Goal: Information Seeking & Learning: Learn about a topic

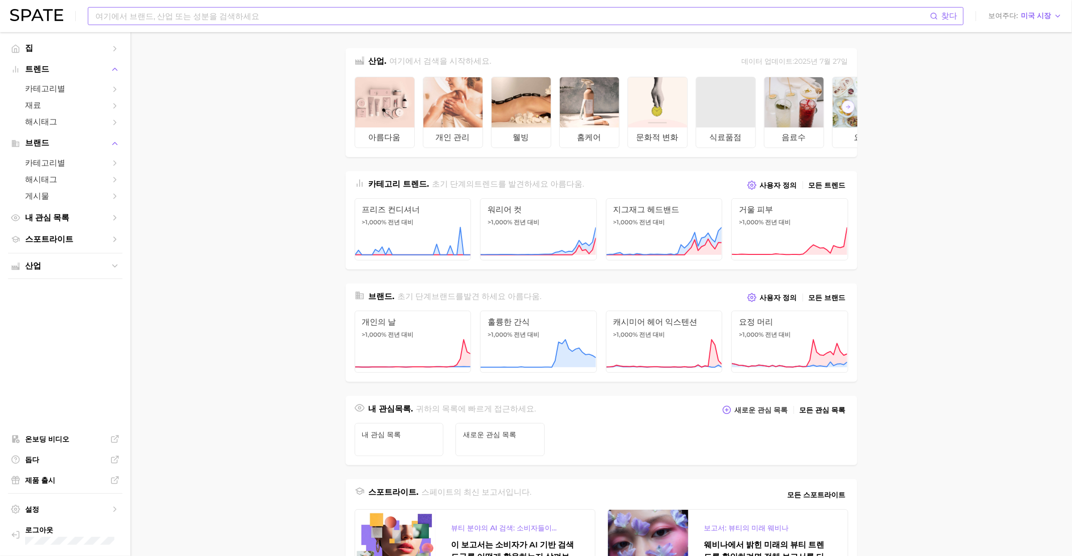
click at [288, 22] on input at bounding box center [512, 16] width 836 height 17
type input "pqq"
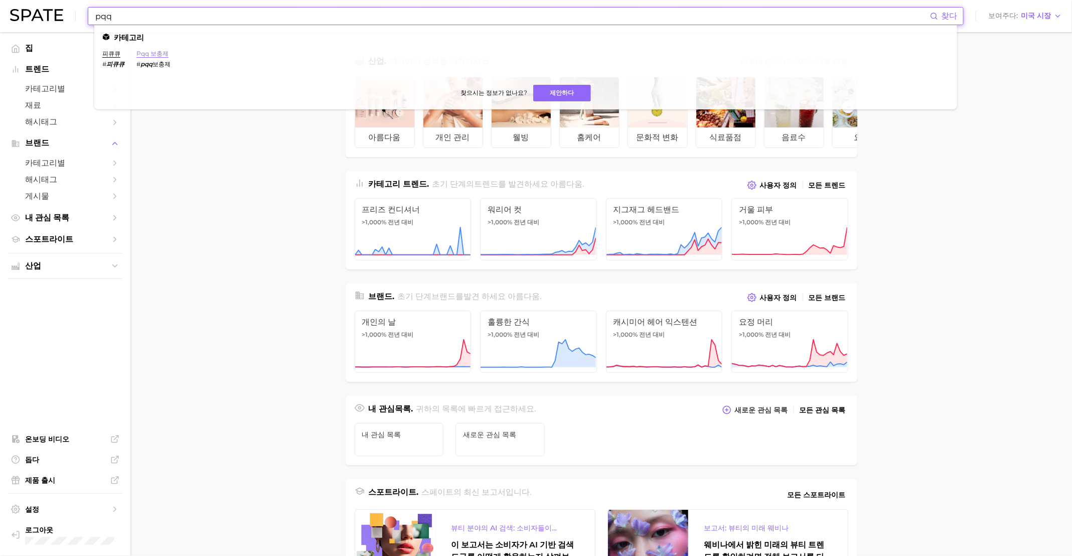
click at [151, 53] on font "pqq 보충제" at bounding box center [152, 54] width 32 height 8
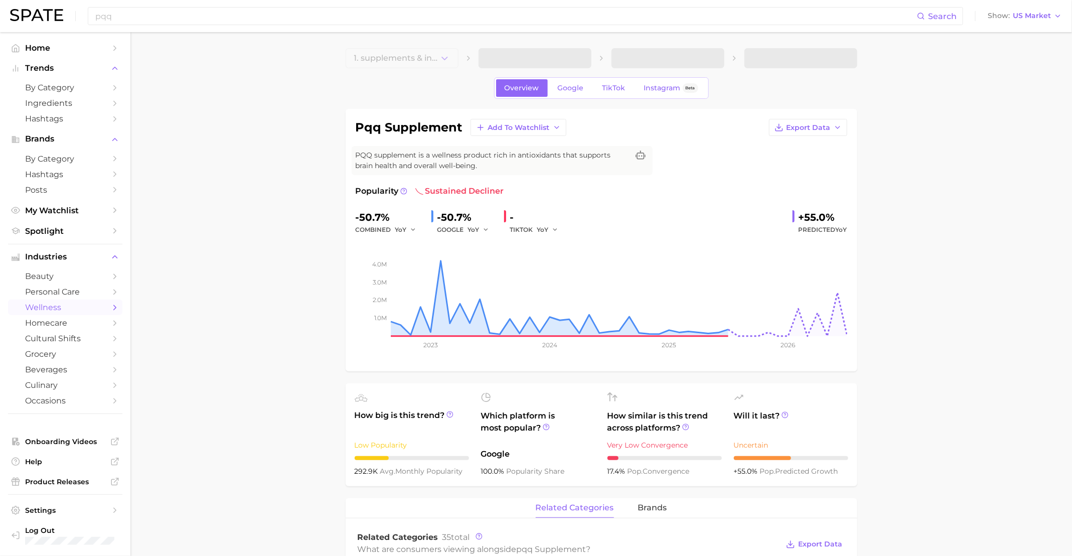
click at [568, 95] on link "Google" at bounding box center [570, 88] width 43 height 18
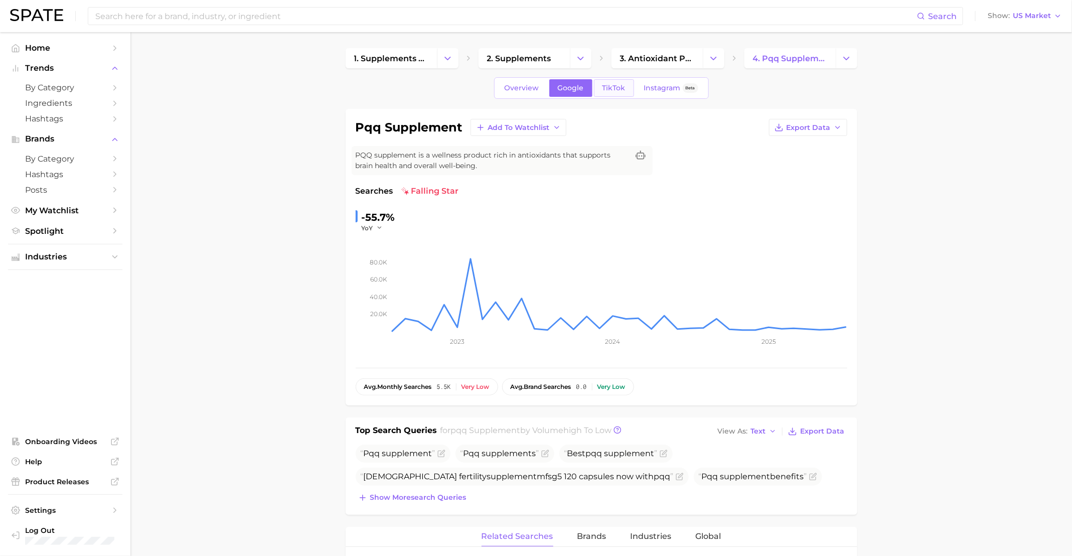
click at [610, 83] on link "TikTok" at bounding box center [614, 88] width 40 height 18
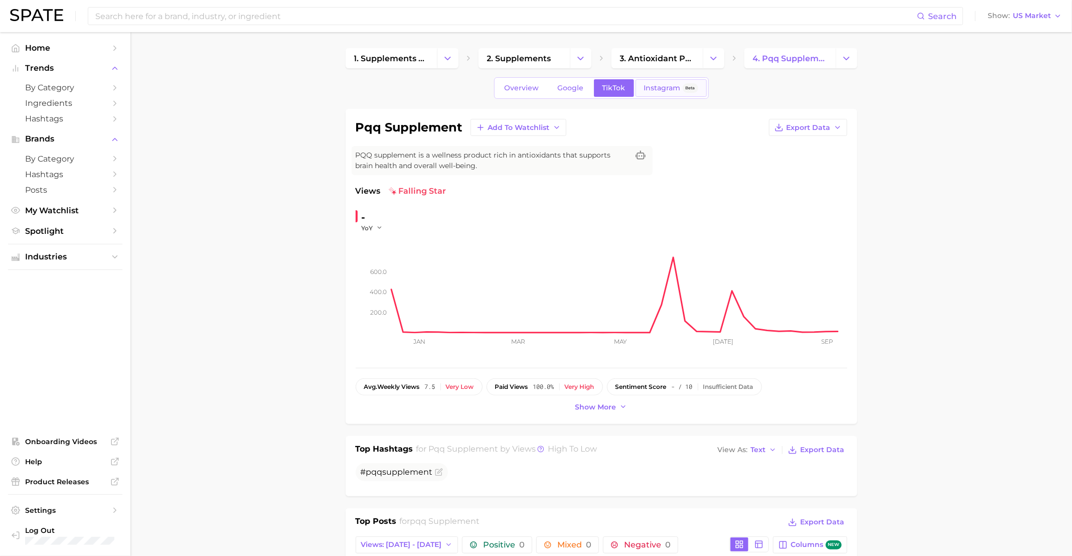
click at [640, 86] on link "Instagram Beta" at bounding box center [670, 88] width 71 height 18
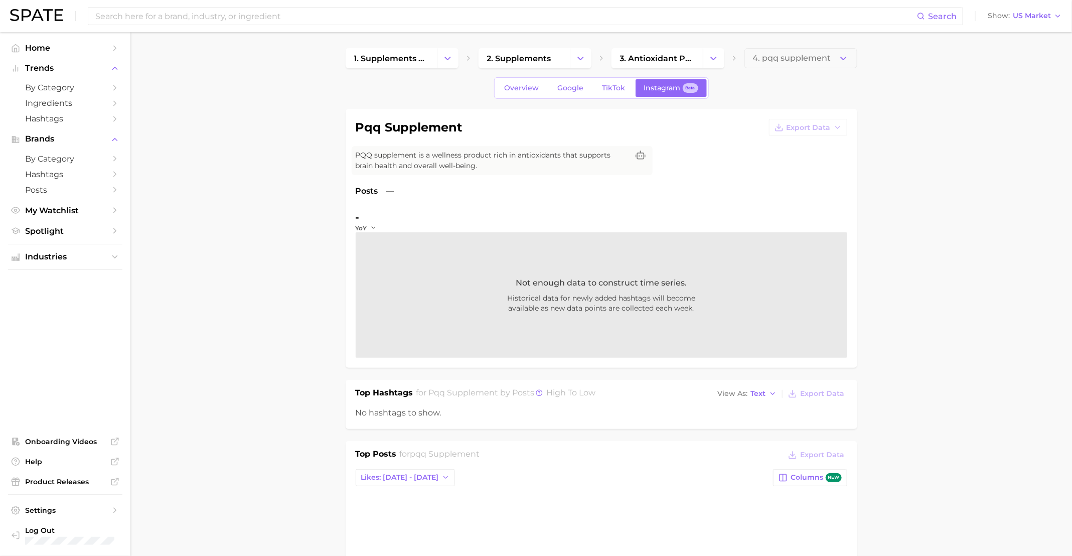
click at [495, 89] on div "Overview Google TikTok Instagram Beta" at bounding box center [601, 88] width 215 height 22
click at [515, 84] on span "Overview" at bounding box center [522, 88] width 35 height 9
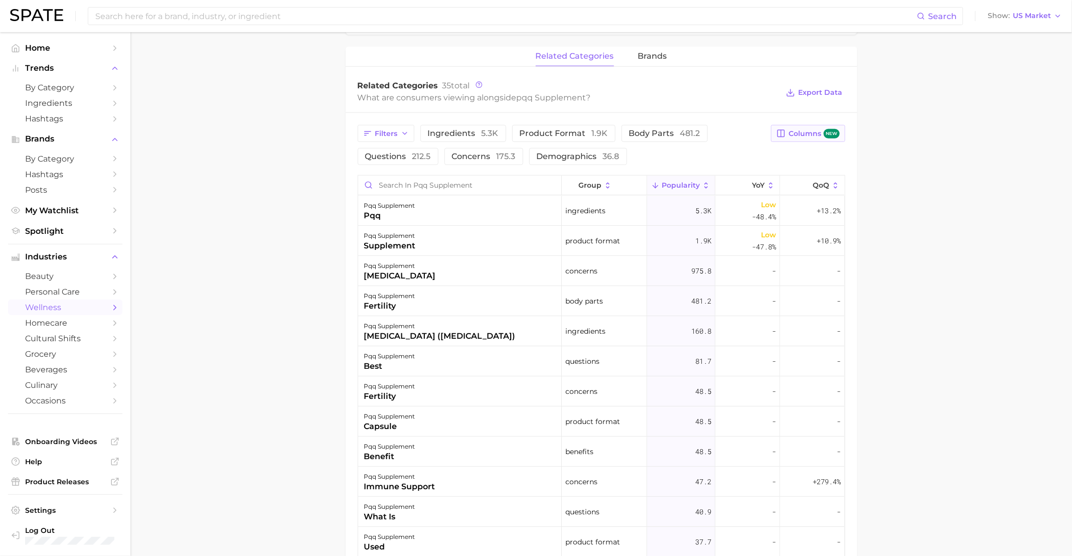
click at [796, 135] on span "Columns new" at bounding box center [813, 134] width 51 height 10
click at [739, 183] on span "Increase YoY" at bounding box center [731, 186] width 51 height 9
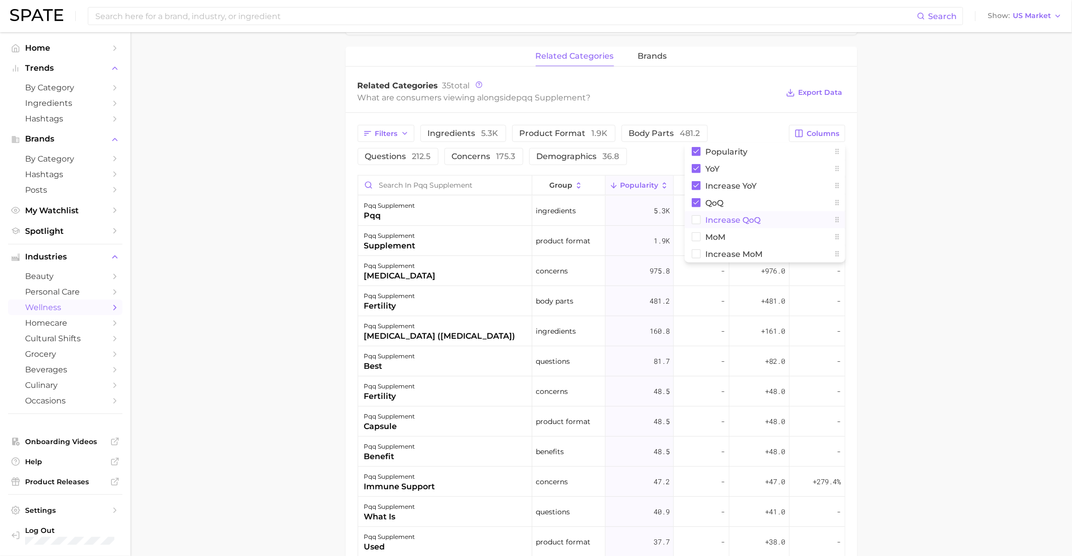
click at [740, 222] on span "Increase QoQ" at bounding box center [733, 220] width 55 height 9
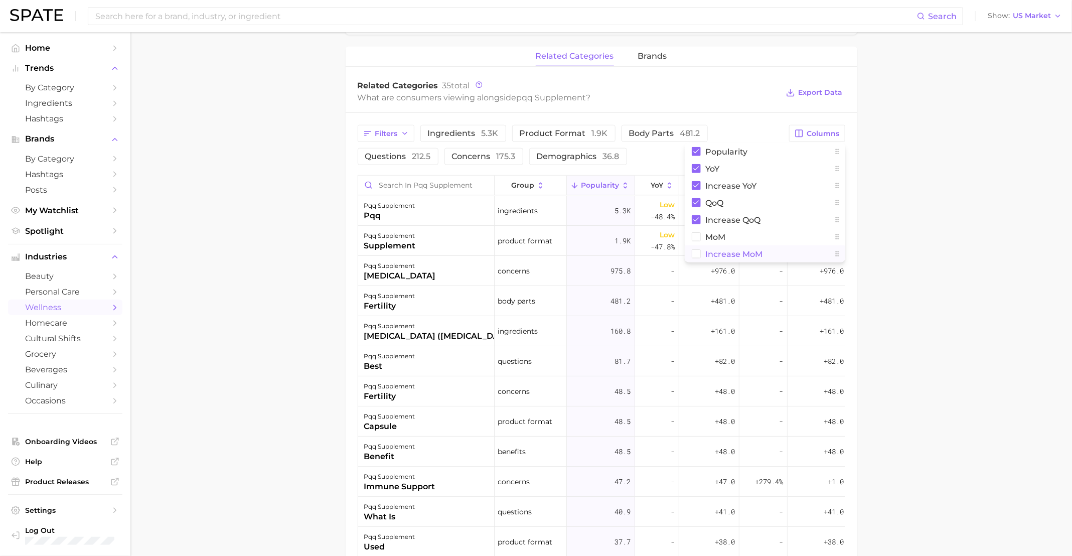
click at [727, 247] on button "Increase MoM" at bounding box center [765, 253] width 160 height 17
click at [730, 237] on button "MoM" at bounding box center [765, 236] width 160 height 17
drag, startPoint x: 921, startPoint y: 262, endPoint x: 925, endPoint y: 256, distance: 7.7
click at [924, 262] on main "1. supplements & ingestibles 2. supplements 3. antioxidant products 4. pqq supp…" at bounding box center [600, 187] width 941 height 1212
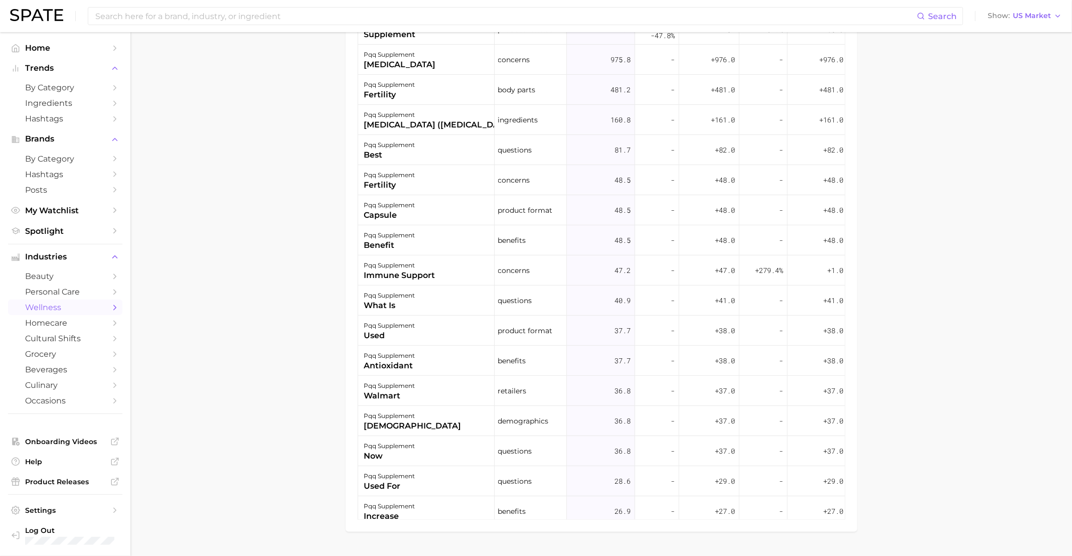
scroll to position [677, 0]
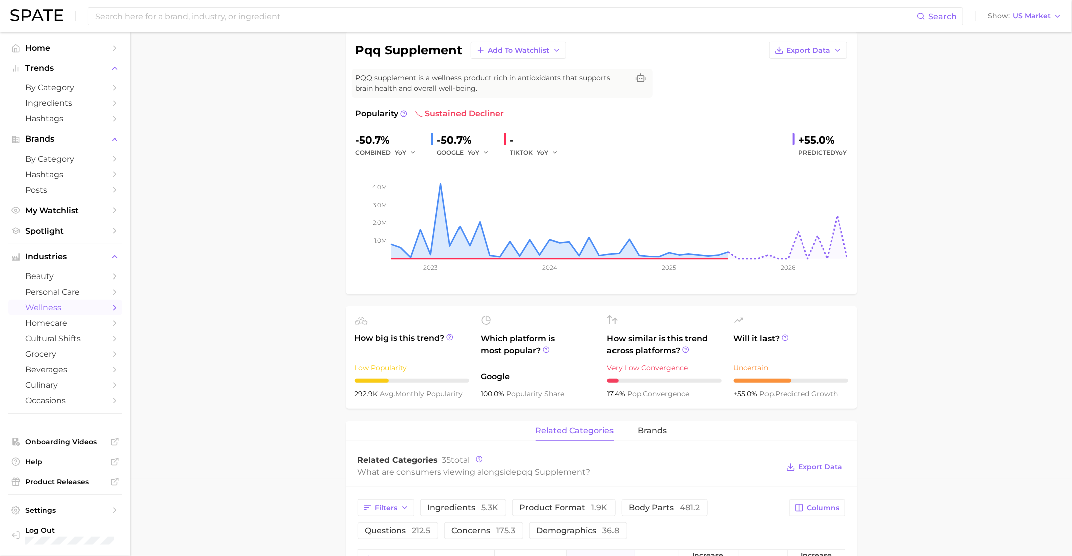
scroll to position [0, 0]
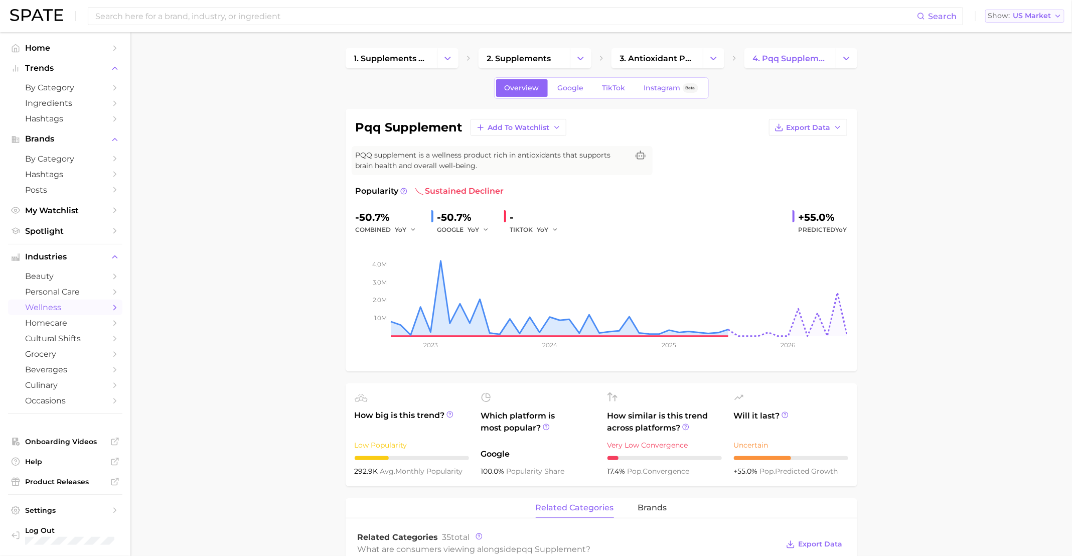
click at [1025, 17] on span "US Market" at bounding box center [1032, 16] width 38 height 6
drag, startPoint x: 972, startPoint y: 336, endPoint x: 980, endPoint y: 337, distance: 7.1
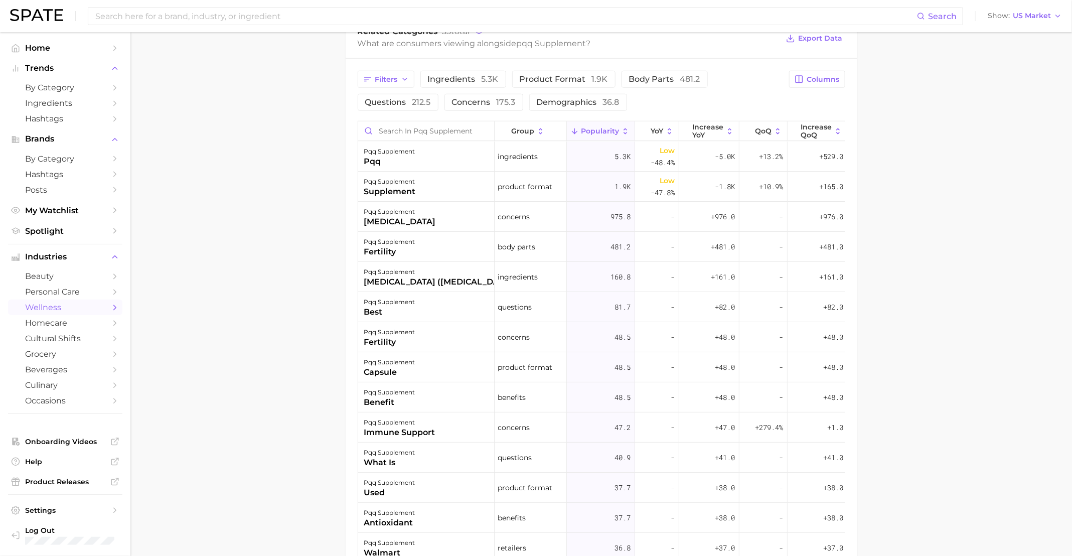
scroll to position [527, 0]
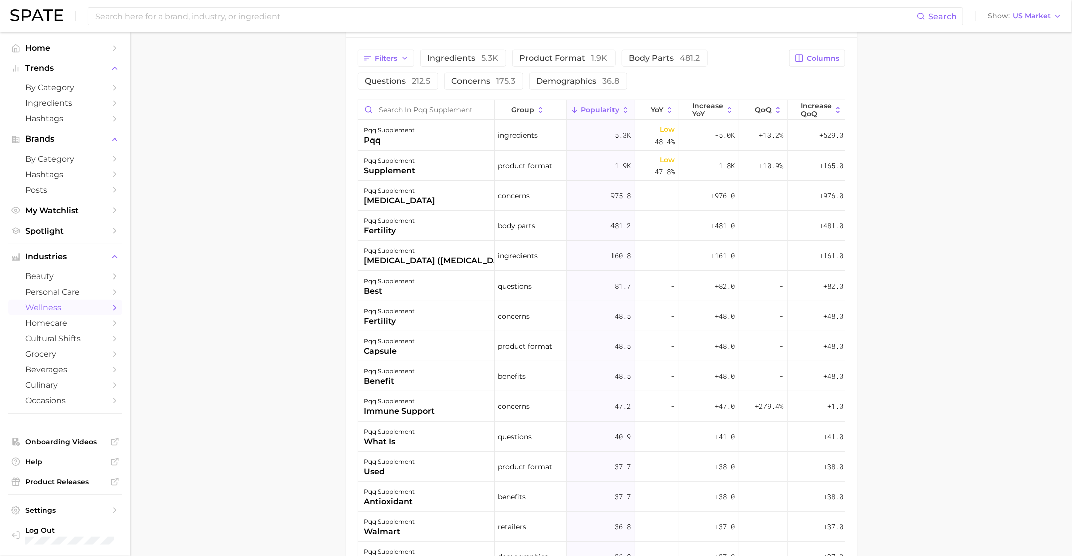
click at [352, 136] on div "Filters ingredients 5.3k product format 1.9k body parts 481.2 questions 212.5 c…" at bounding box center [602, 353] width 512 height 630
click at [204, 211] on main "1. supplements & ingestibles 2. supplements 3. antioxidant products 4. pqq supp…" at bounding box center [600, 111] width 941 height 1212
click at [1002, 14] on span "Show" at bounding box center [999, 16] width 22 height 6
click at [1021, 106] on button "Japan" at bounding box center [1029, 105] width 88 height 18
